Goal: Task Accomplishment & Management: Complete application form

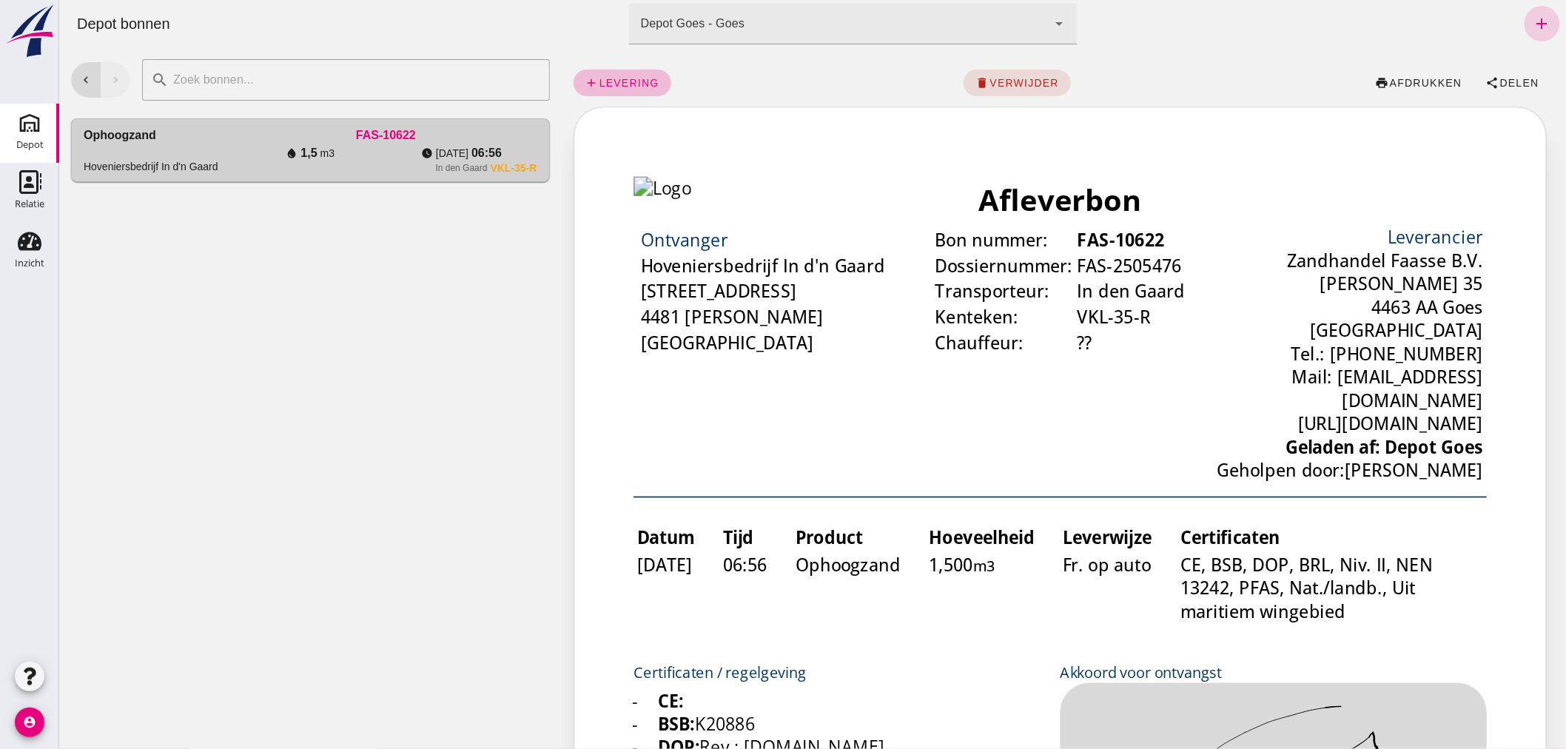
click at [1533, 23] on icon "add" at bounding box center [1542, 24] width 18 height 18
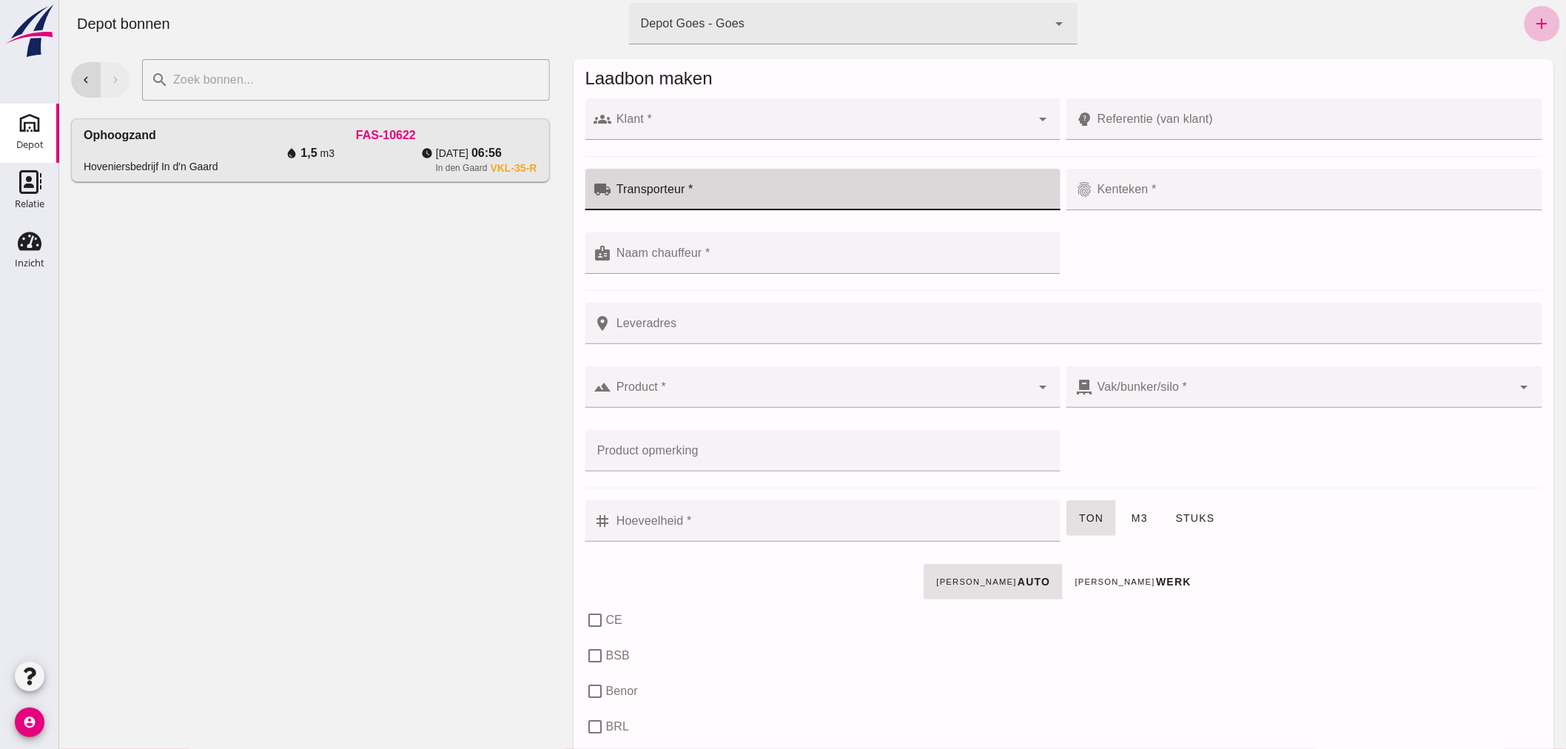
click at [748, 184] on div at bounding box center [831, 189] width 440 height 41
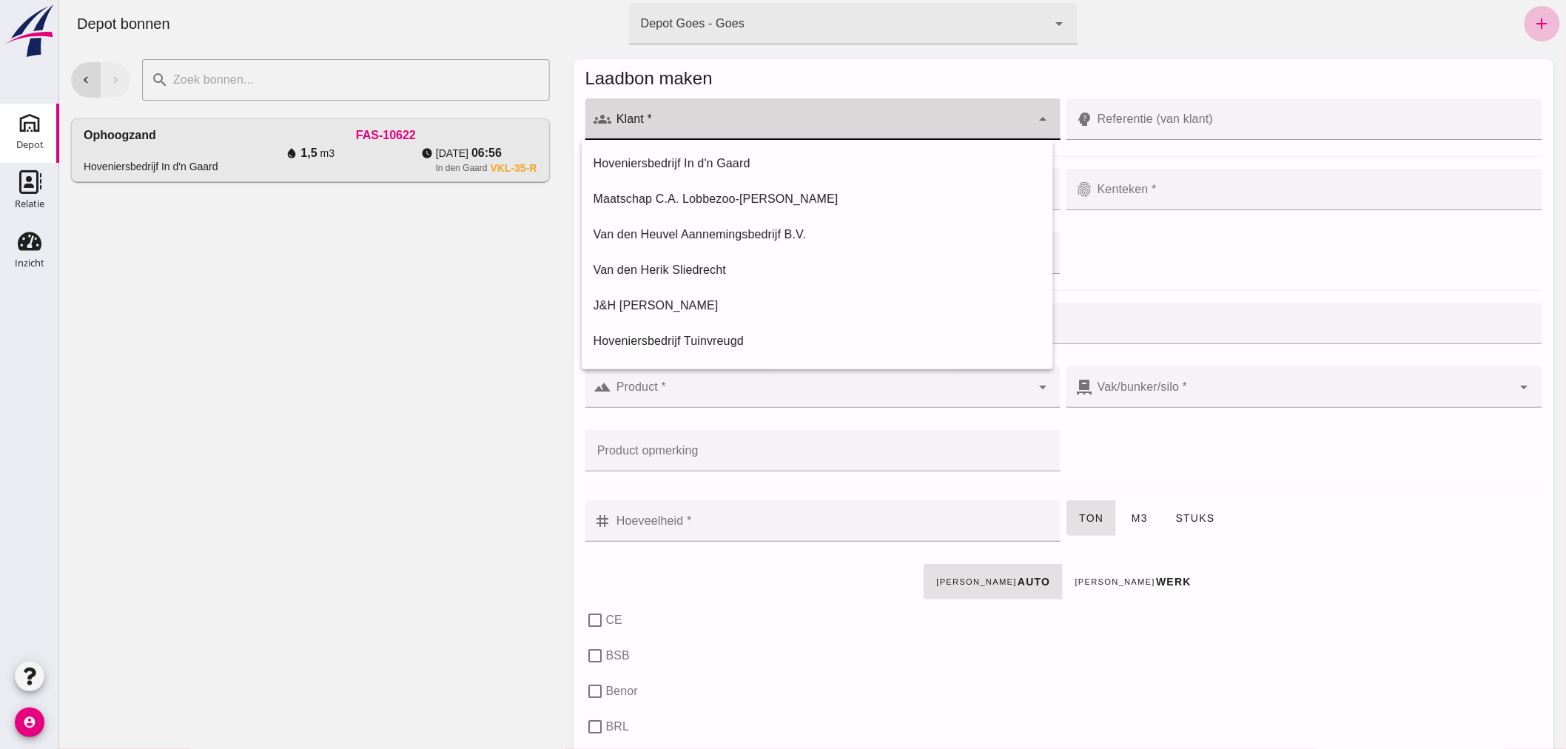
click at [769, 111] on div at bounding box center [821, 118] width 420 height 41
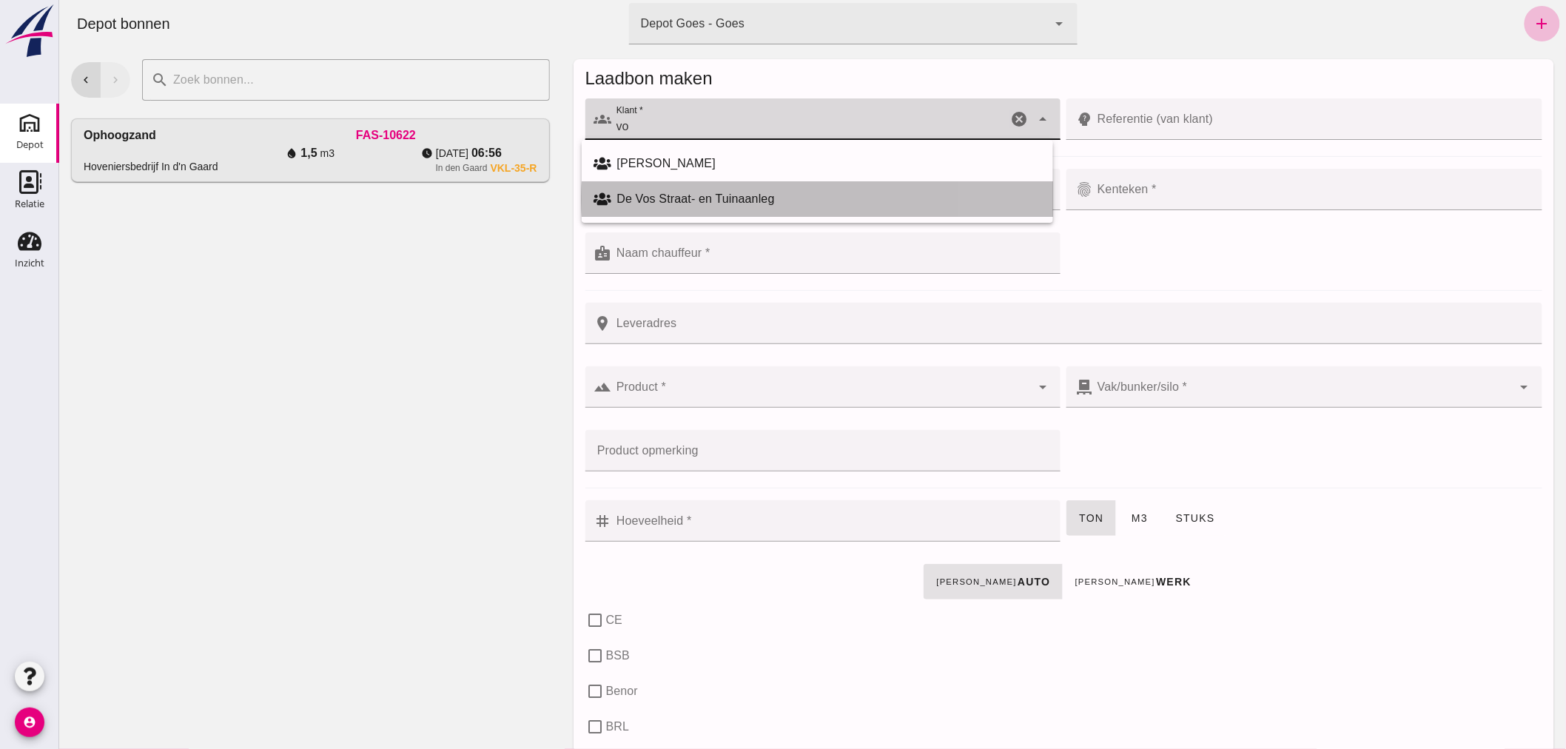
click at [661, 198] on div "De Vos Straat- en Tuinaanleg" at bounding box center [829, 199] width 424 height 18
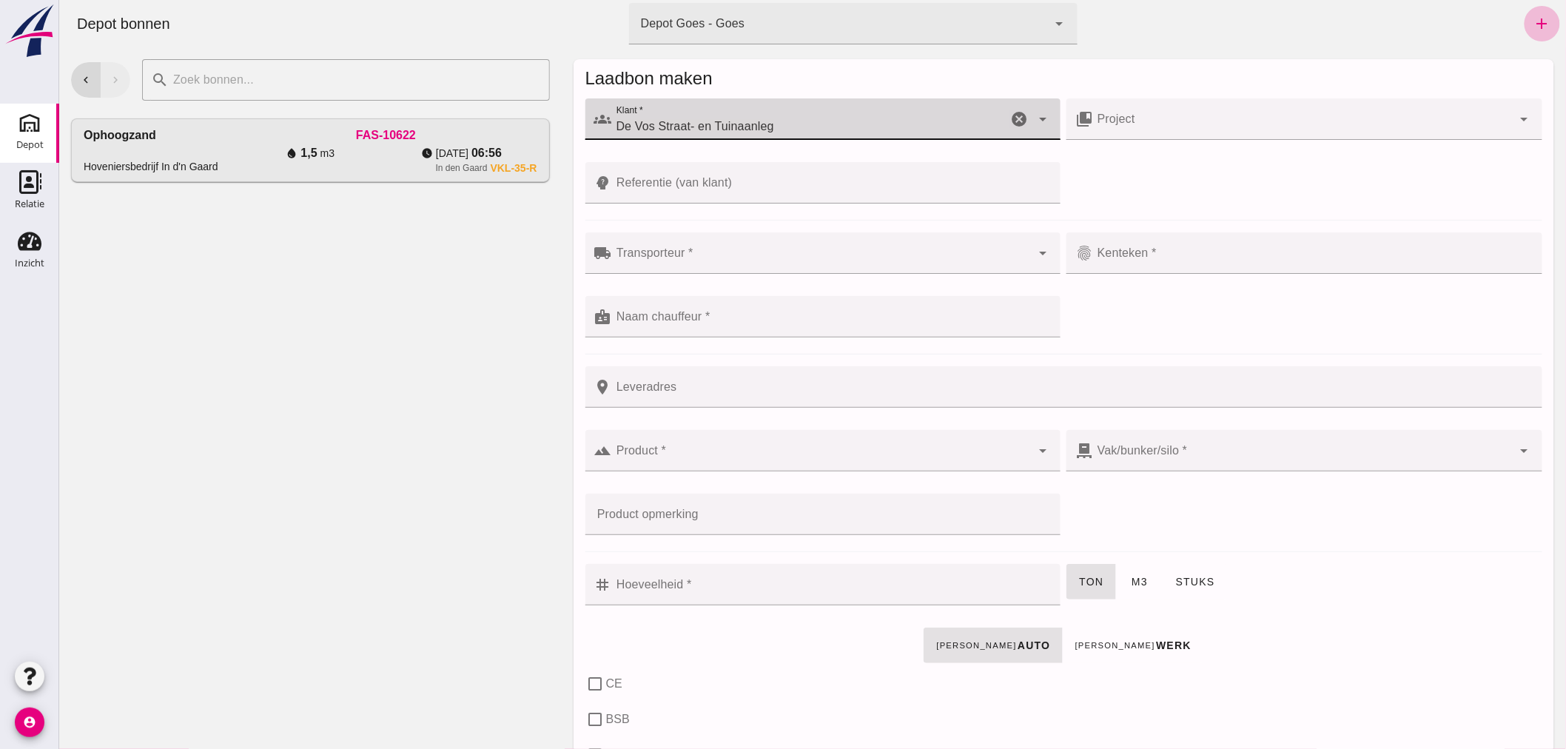
type input "De Vos Straat- en Tuinaanleg"
click at [684, 253] on input "Transporteur *" at bounding box center [821, 261] width 420 height 18
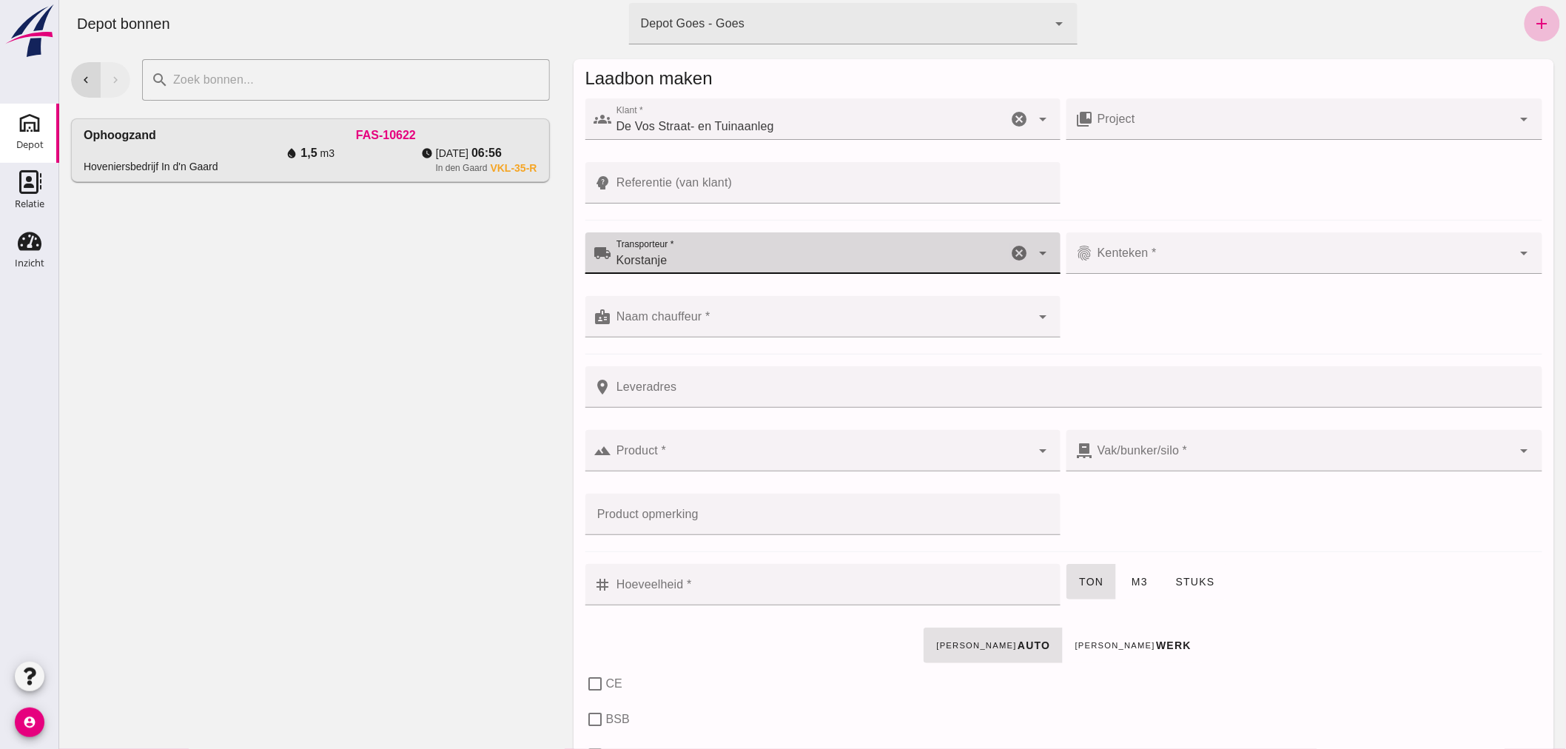
type input "Korstanje"
click at [1165, 259] on input "Kenteken *" at bounding box center [1303, 261] width 420 height 18
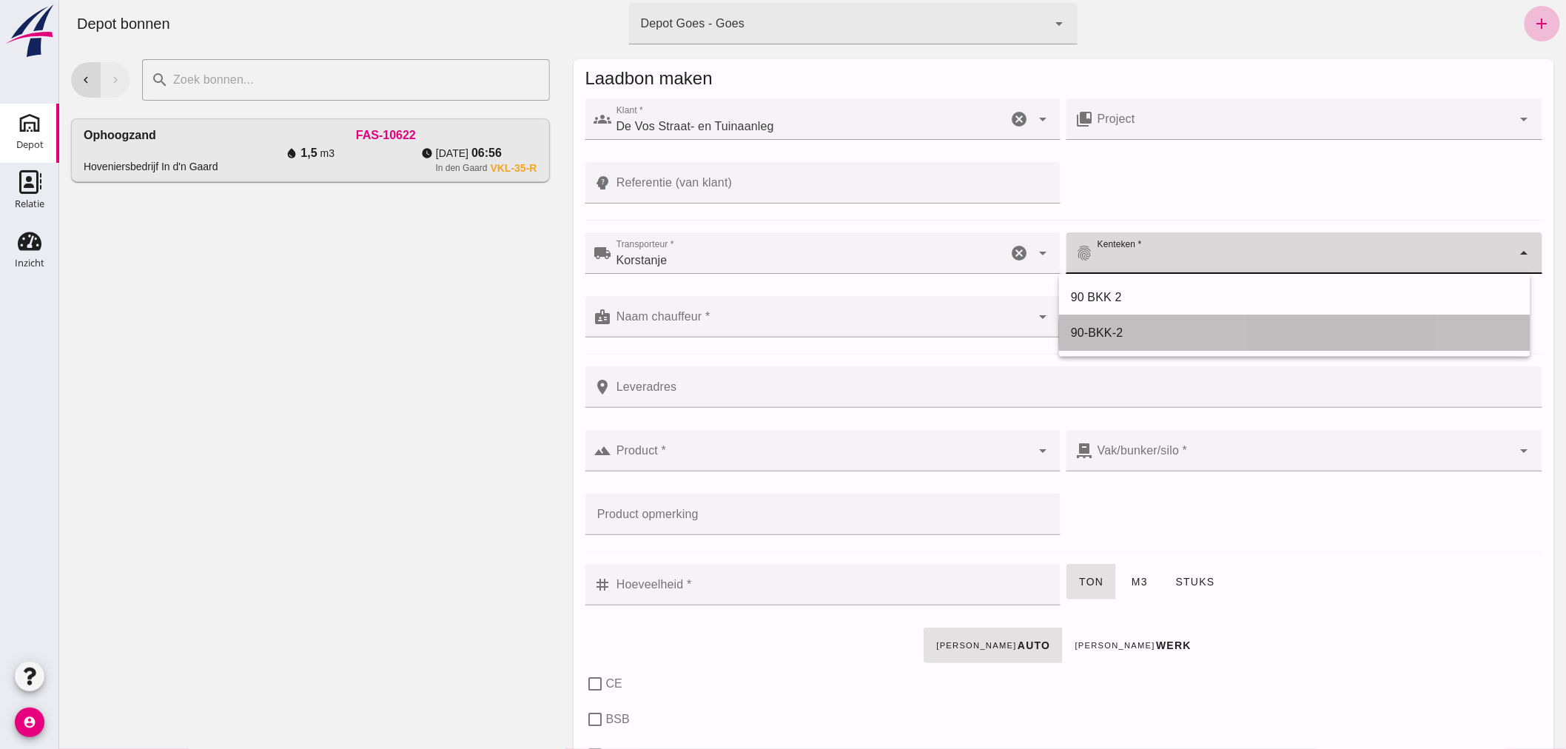
click at [1107, 329] on div "90-BKK-2" at bounding box center [1294, 333] width 448 height 18
type input "90-BKK-2"
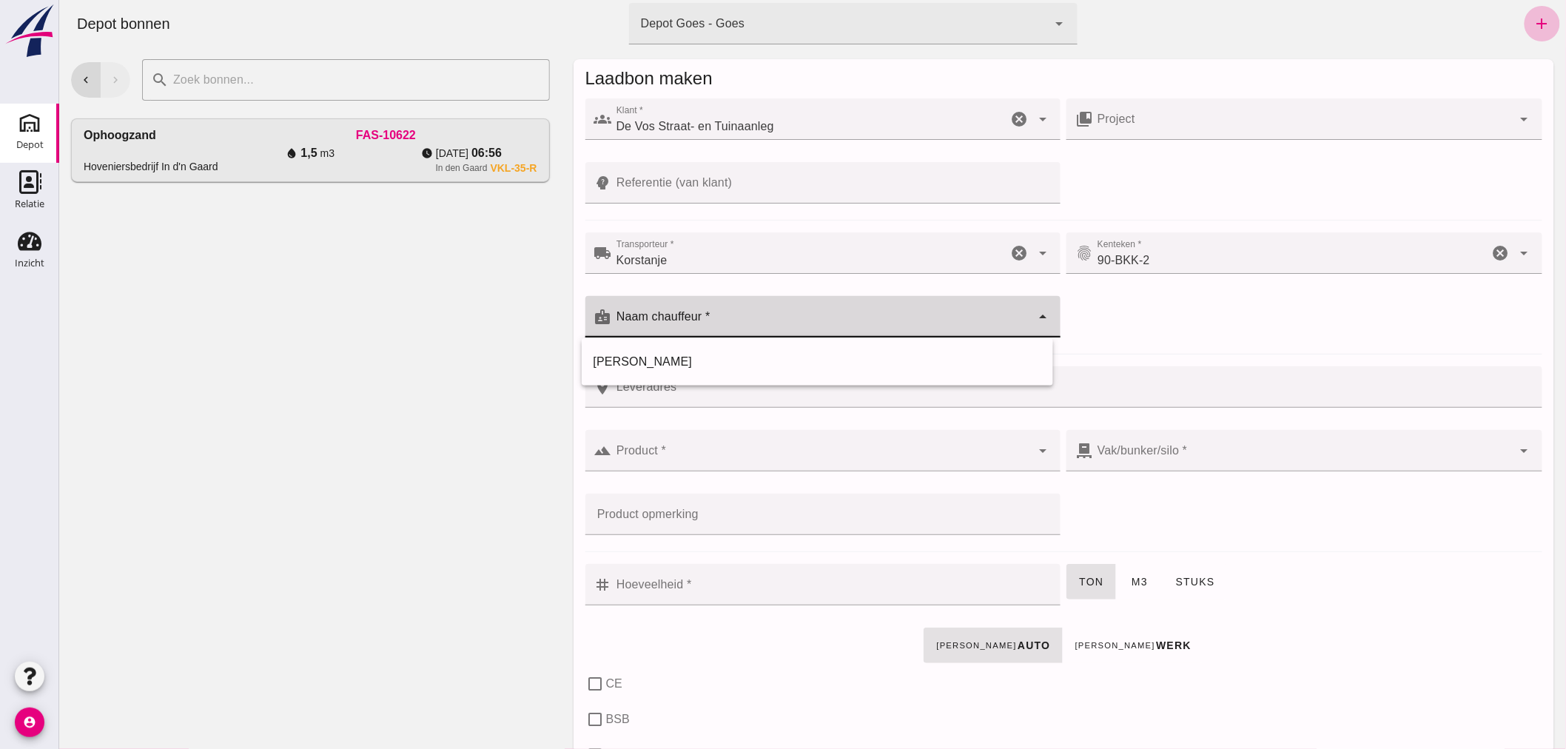
click at [755, 305] on div at bounding box center [821, 316] width 420 height 41
click at [643, 360] on div "[PERSON_NAME]" at bounding box center [817, 362] width 448 height 18
type input "[PERSON_NAME]"
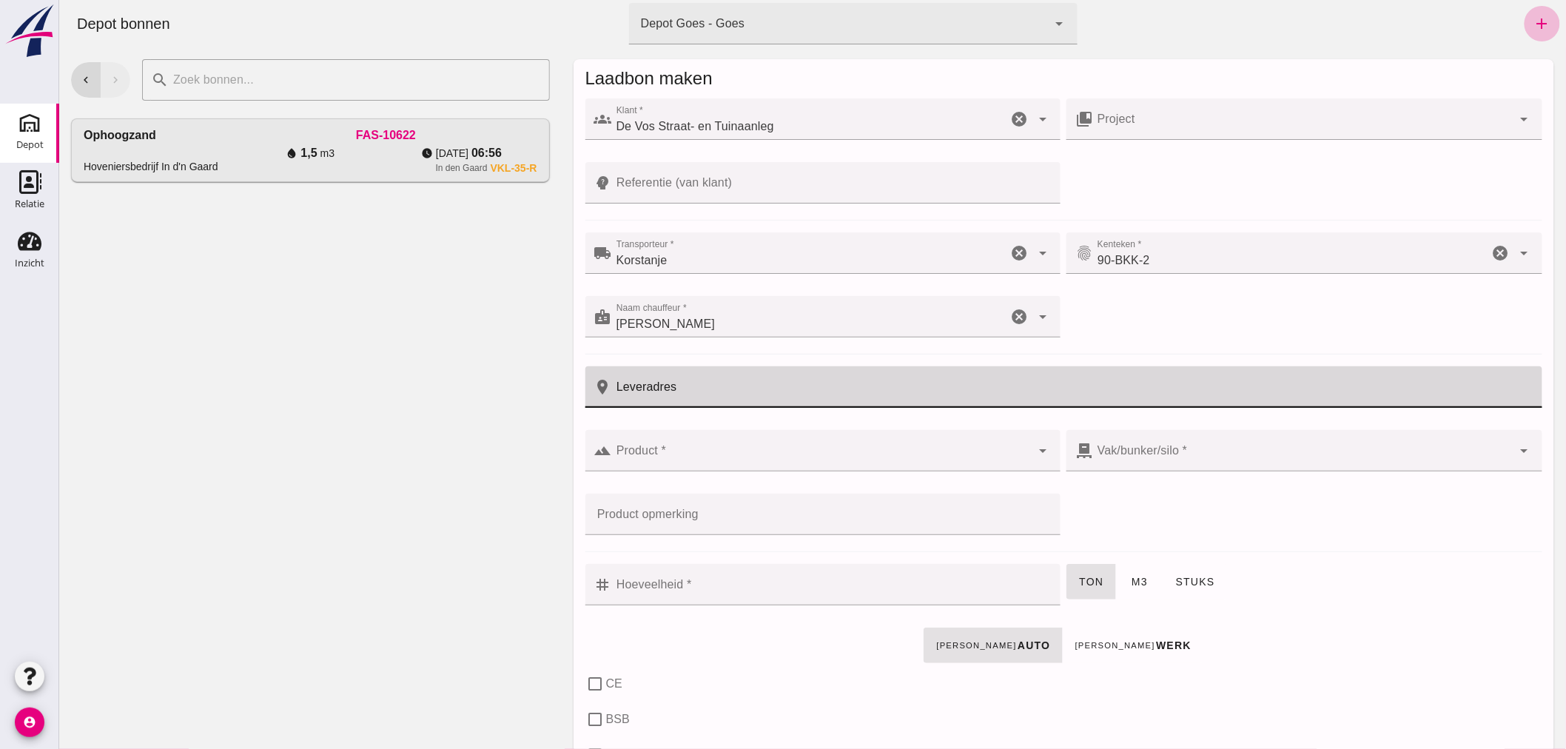
click at [714, 391] on input "Leveradres" at bounding box center [1072, 386] width 922 height 41
type input "'s-[GEOGRAPHIC_DATA]"
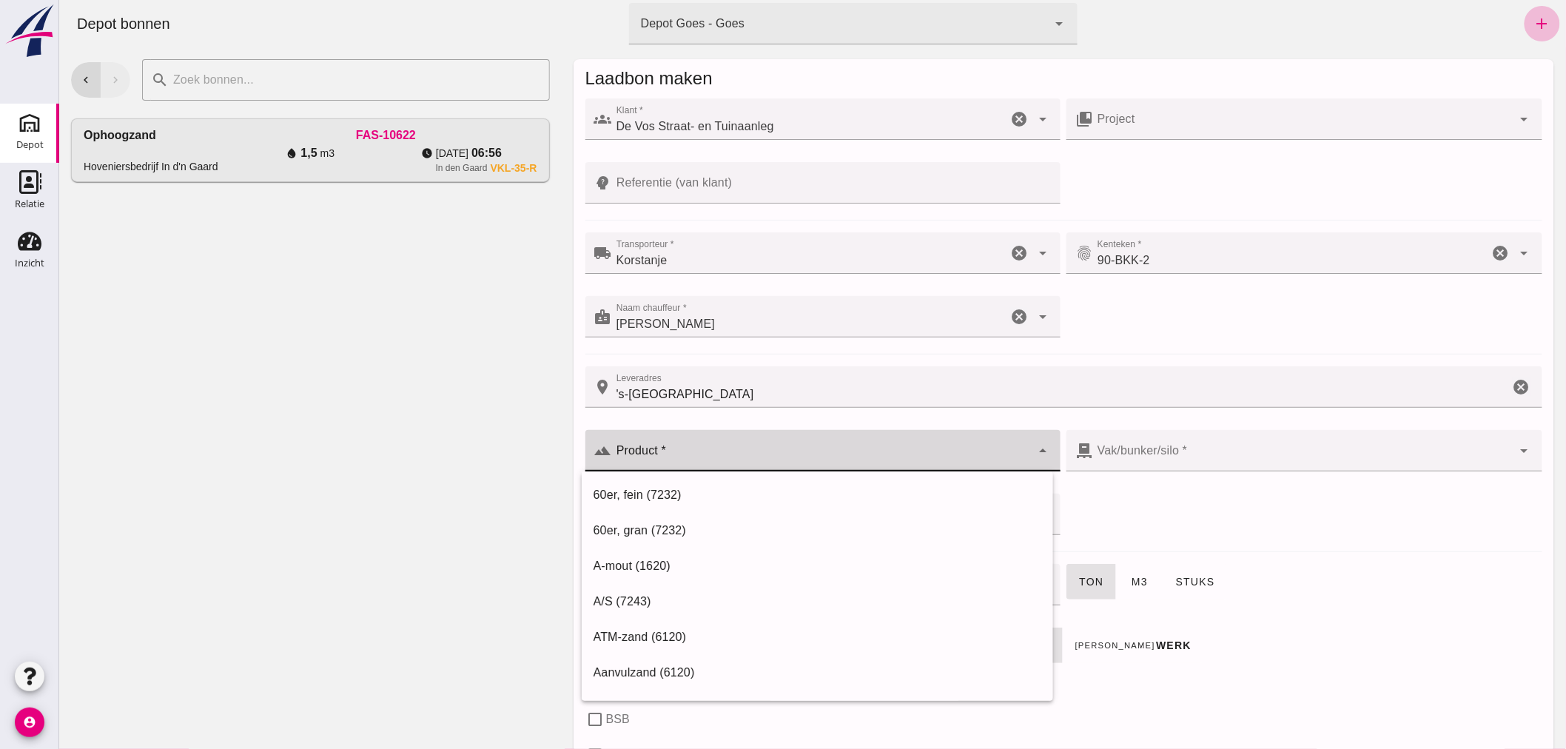
click at [688, 446] on div at bounding box center [821, 450] width 420 height 41
click at [646, 596] on div "Straatzand (6120)" at bounding box center [817, 602] width 448 height 18
type input "Straatzand (6120)"
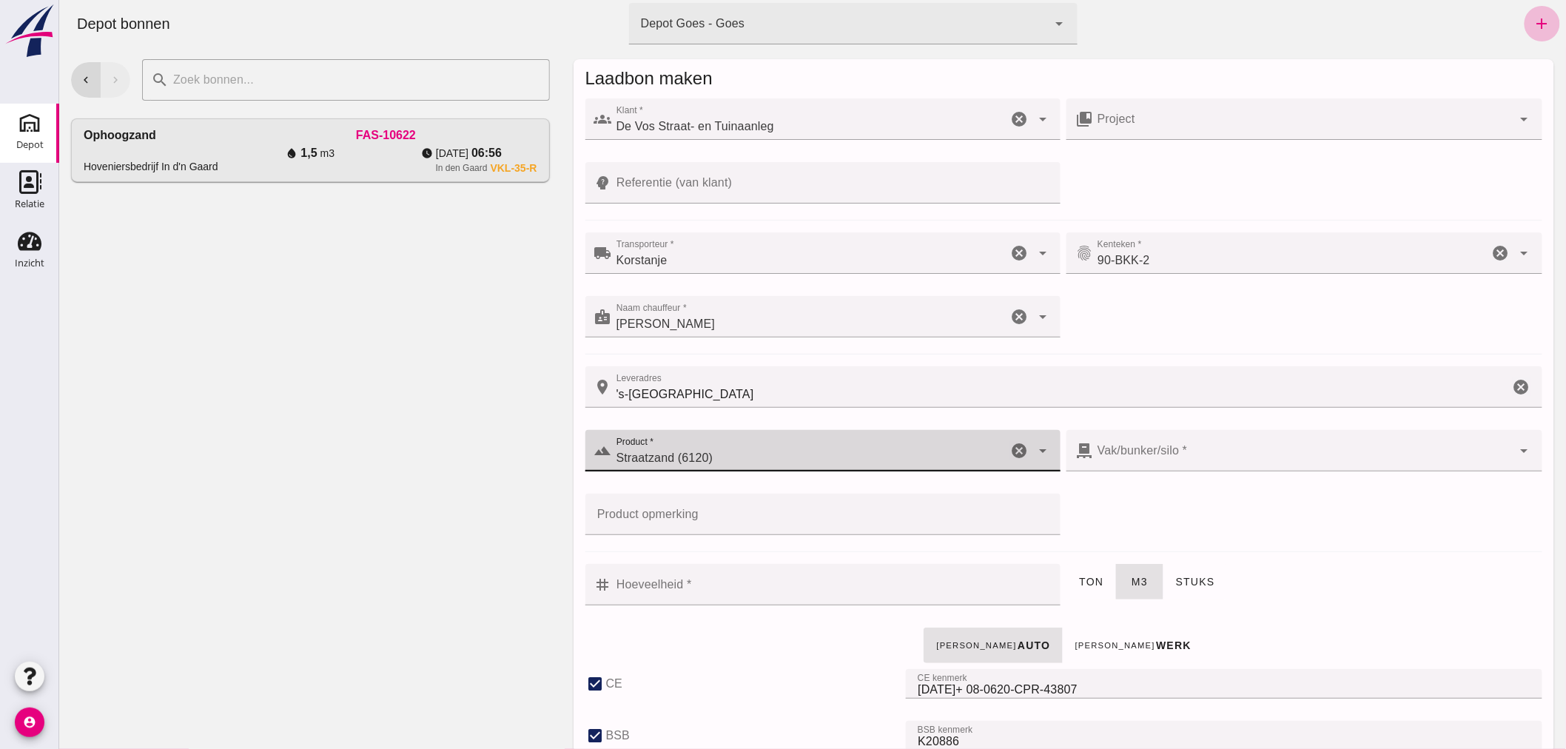
type input "303"
checkbox input "true"
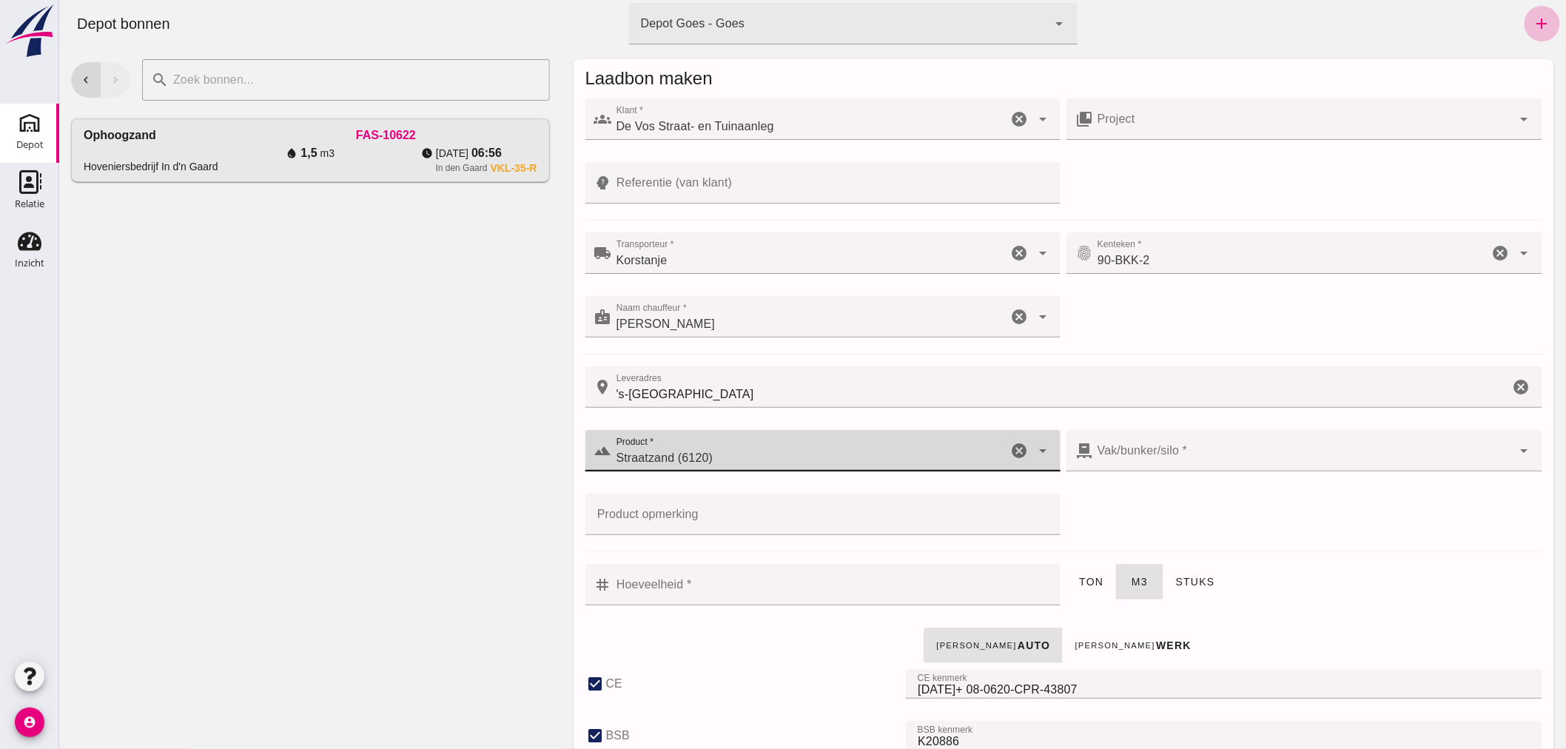
checkbox input "true"
type input "40"
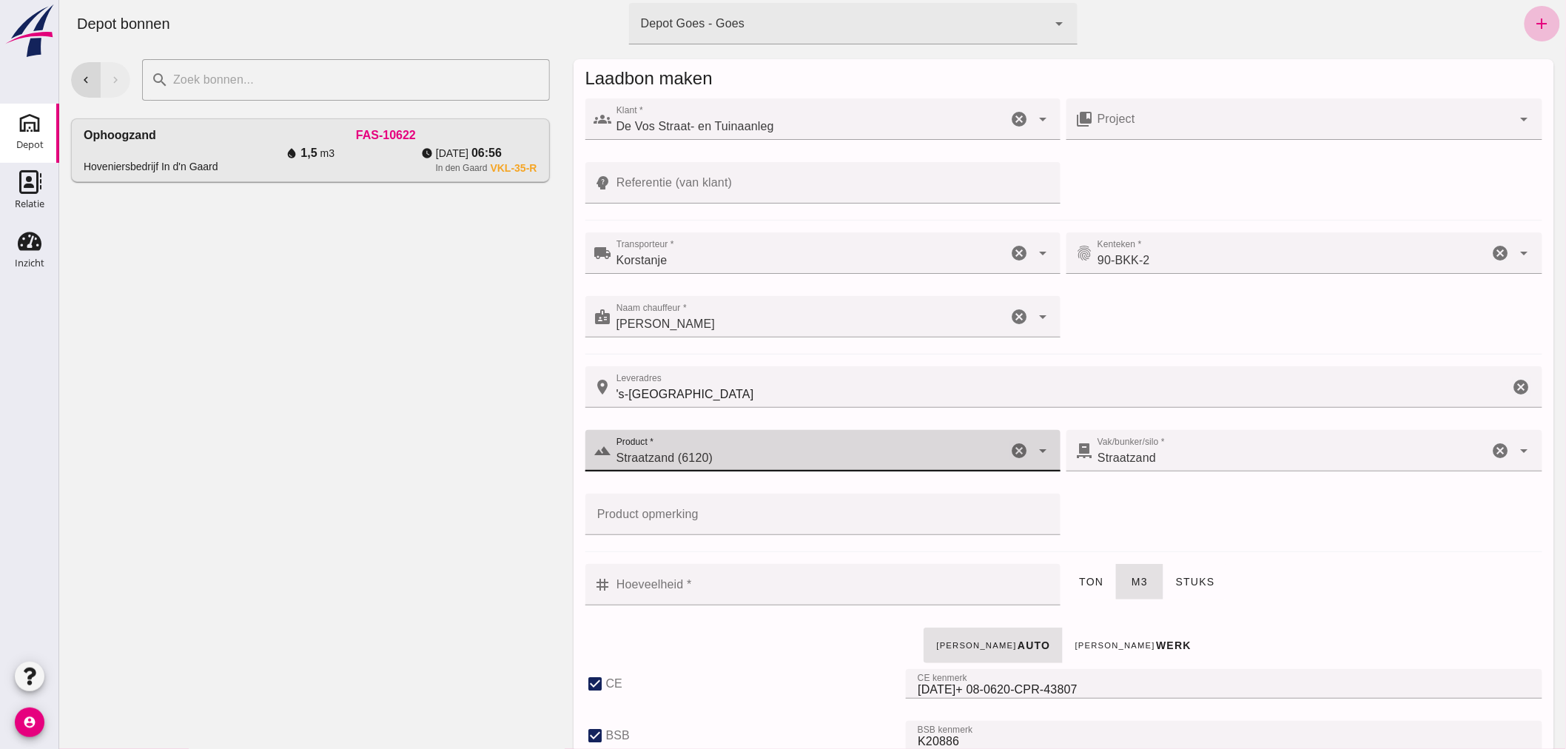
type input "Straatzand (6120)"
click at [692, 583] on input "Hoeveelheid *" at bounding box center [831, 584] width 440 height 41
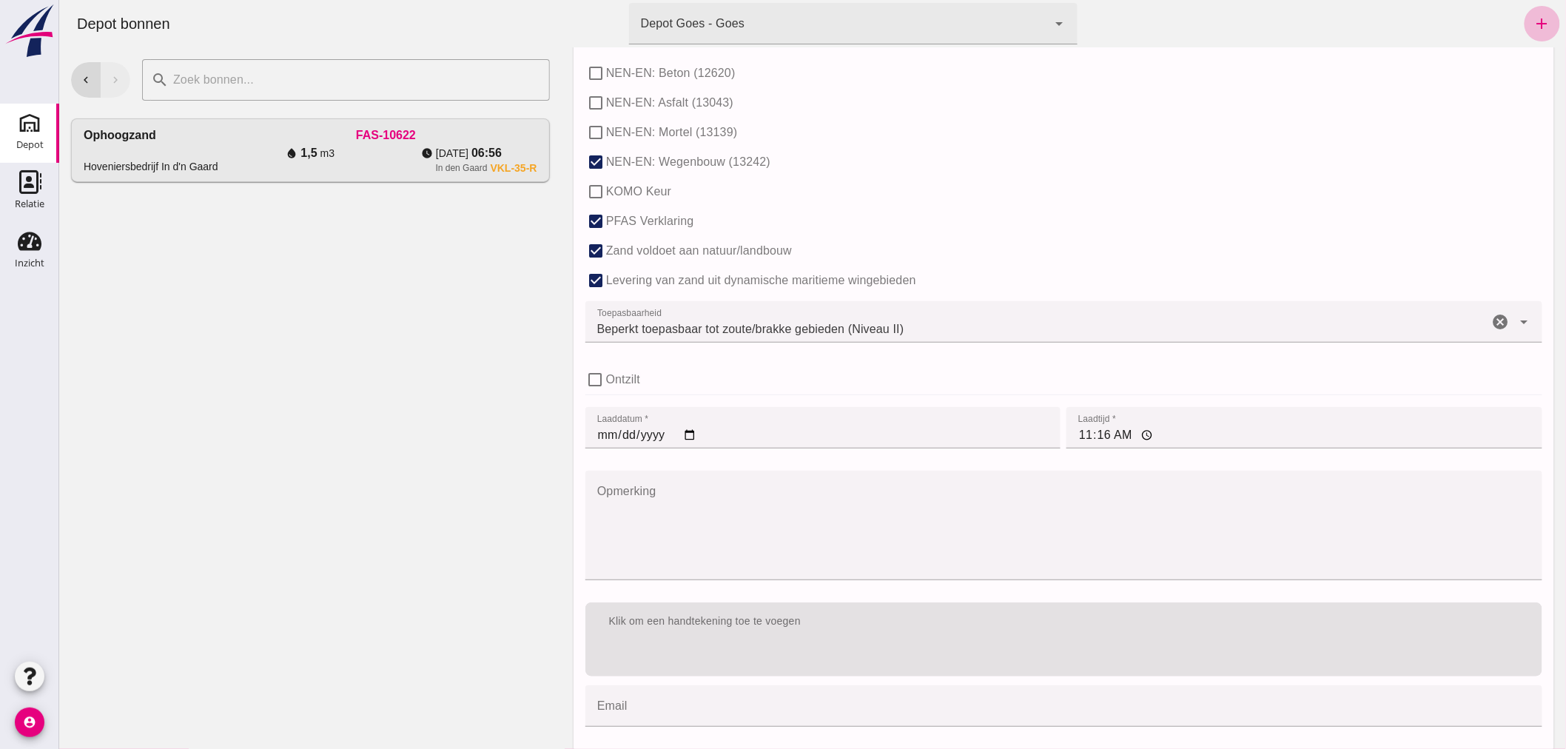
scroll to position [905, 0]
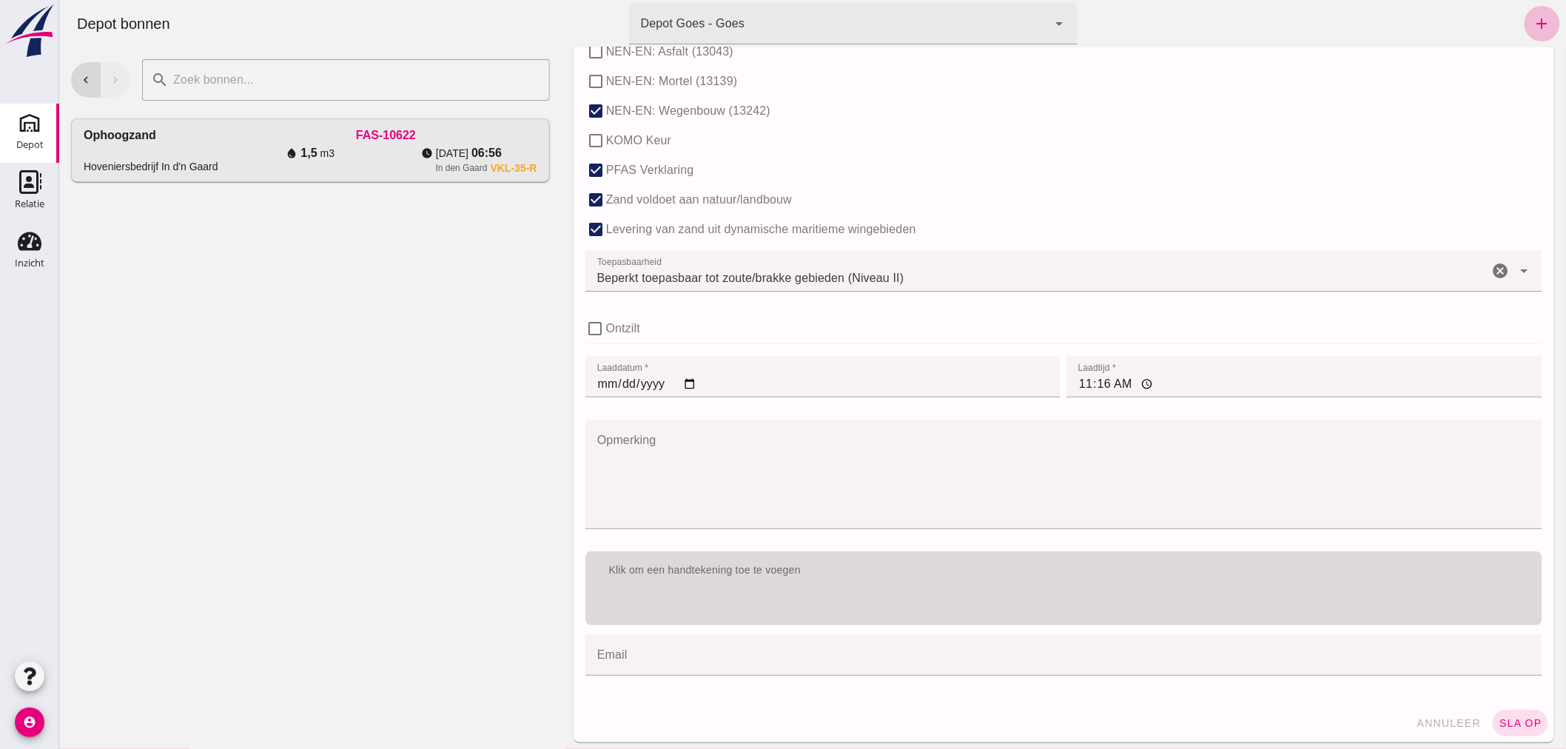
type input "6"
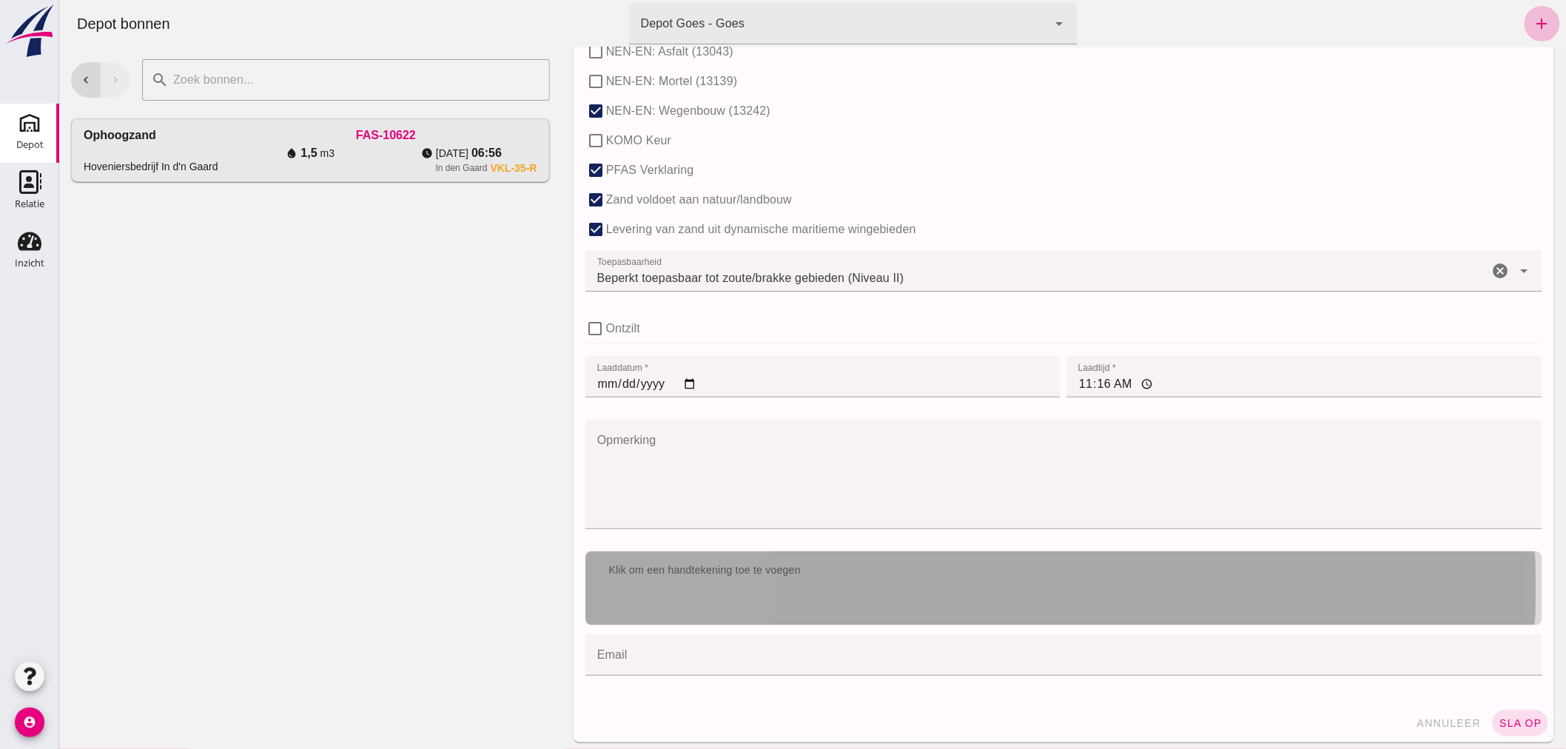
click at [772, 593] on div "Klik om een handtekening toe te voegen" at bounding box center [1063, 588] width 957 height 74
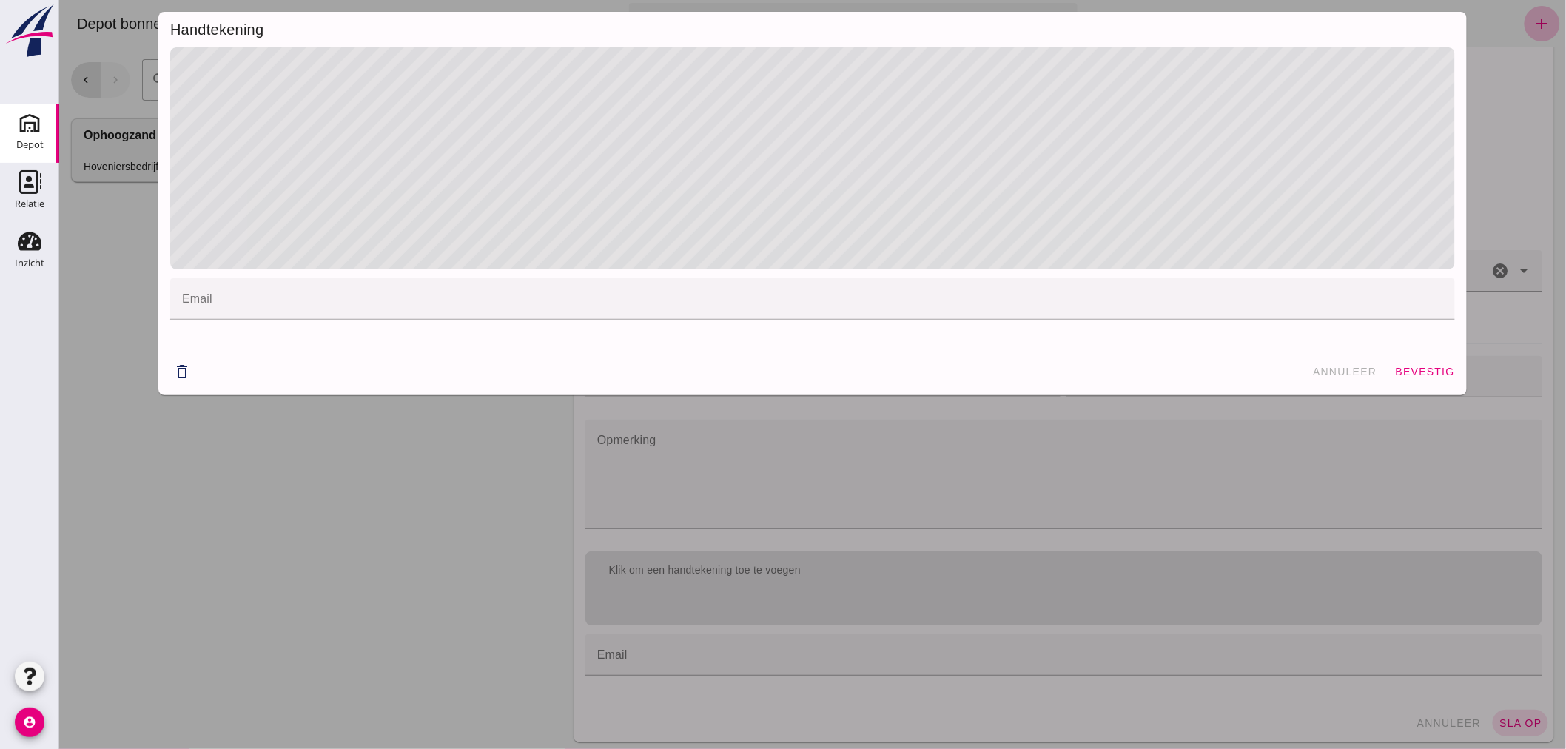
click at [1409, 375] on span "bevestig" at bounding box center [1425, 372] width 60 height 12
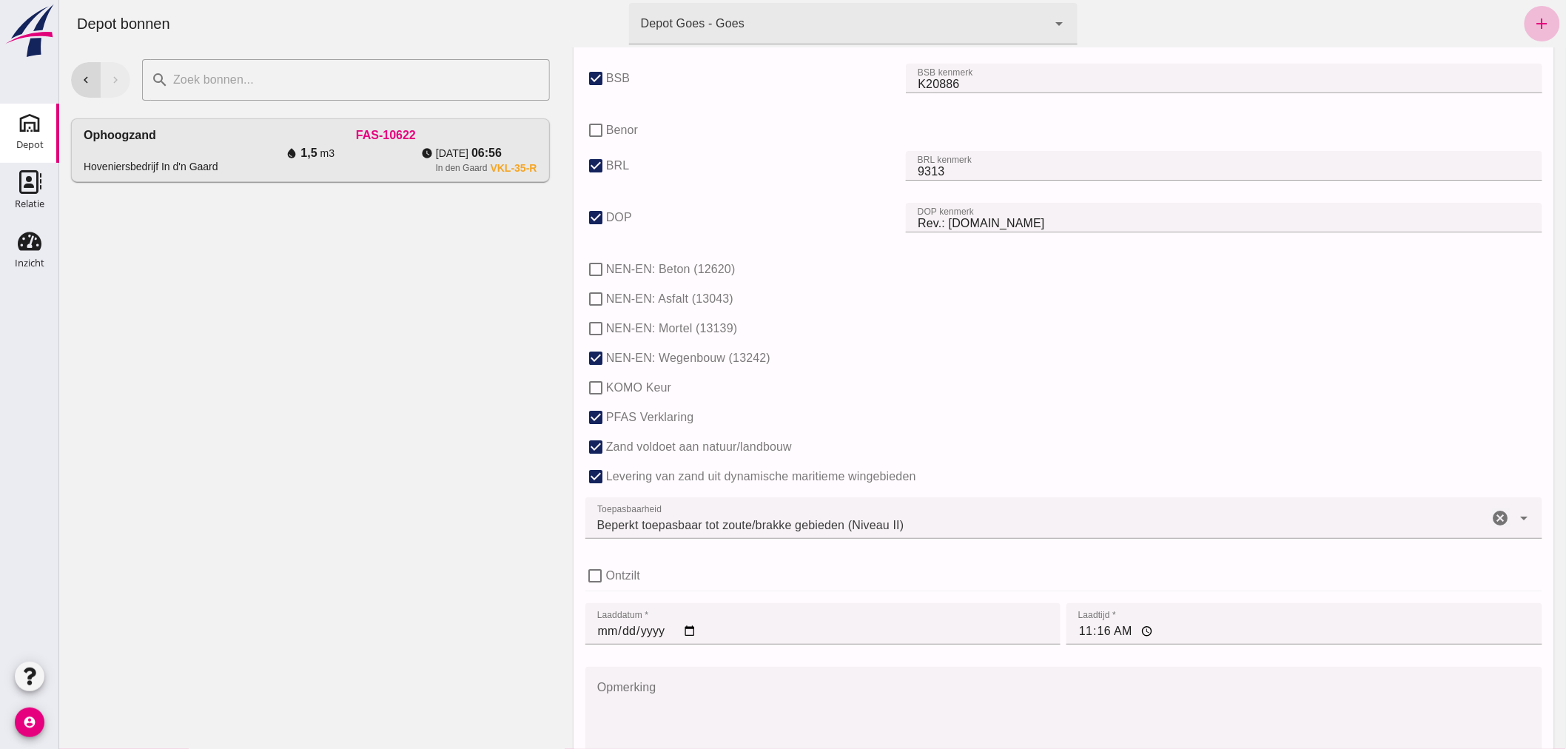
scroll to position [974, 0]
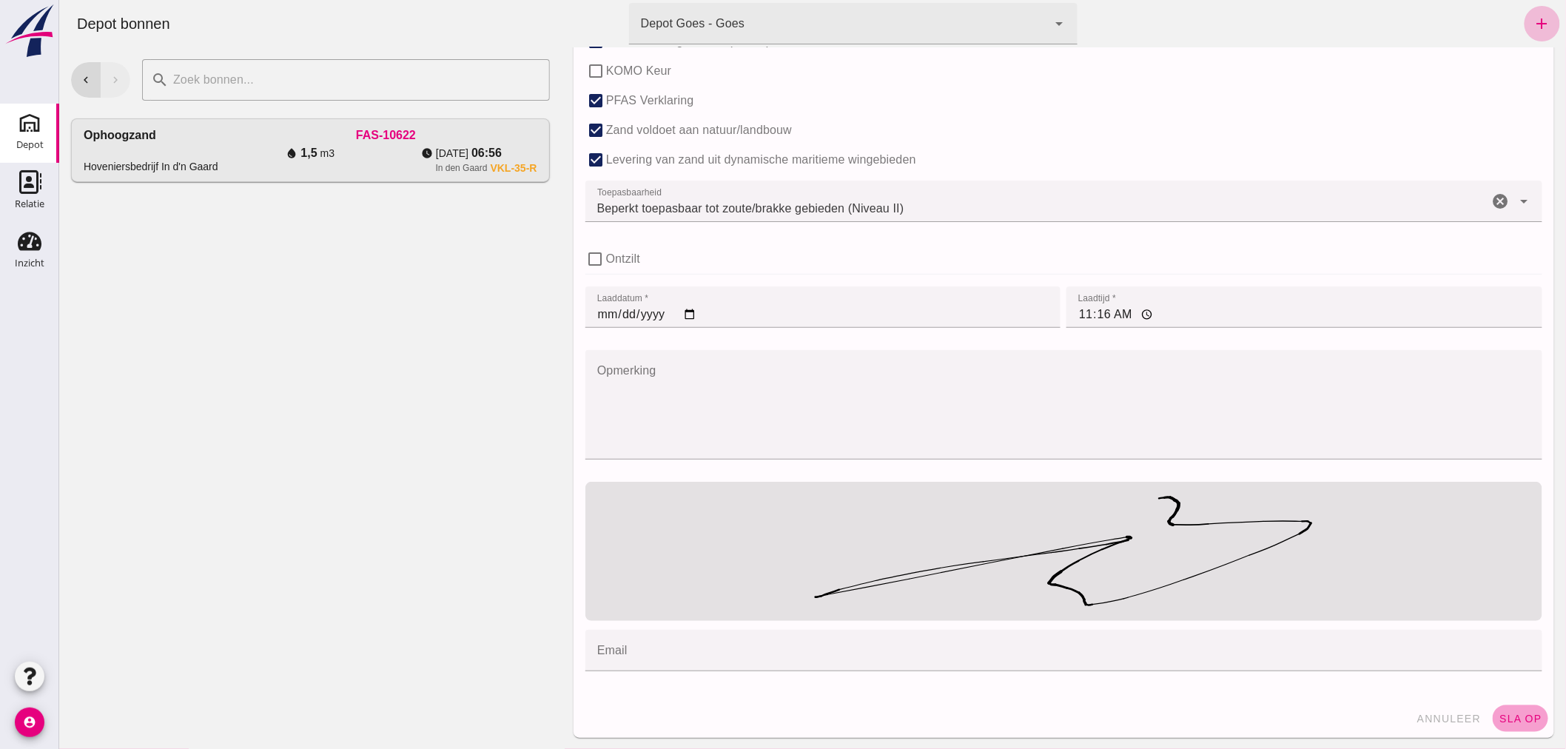
click at [1509, 716] on span "sla op" at bounding box center [1520, 719] width 44 height 12
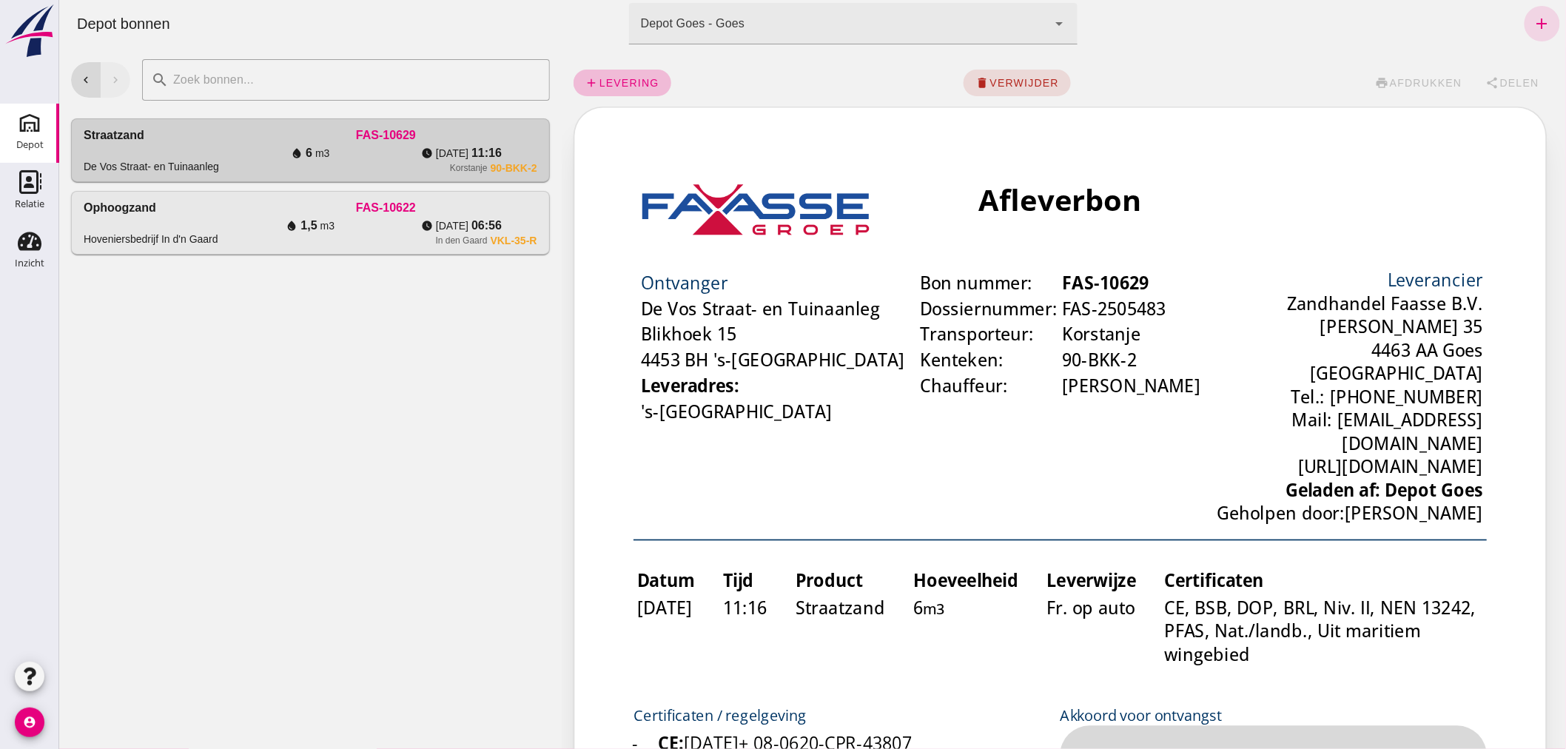
scroll to position [0, 0]
click at [1517, 77] on span "Delen" at bounding box center [1519, 83] width 40 height 12
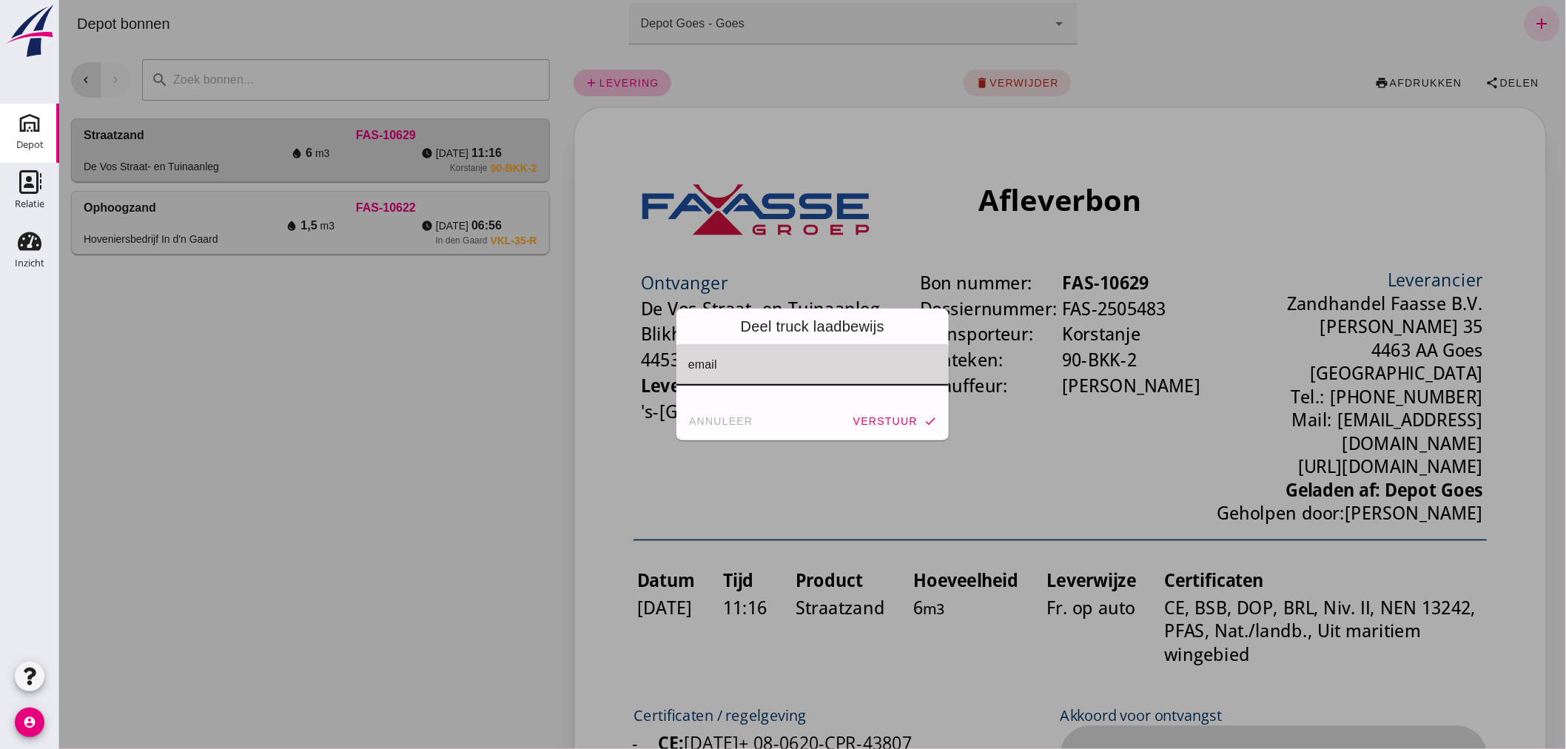
click at [765, 363] on input "email" at bounding box center [811, 372] width 247 height 18
click at [767, 363] on input "email" at bounding box center [811, 372] width 247 height 18
click at [707, 417] on span "annuleer" at bounding box center [720, 421] width 65 height 12
